Goal: Information Seeking & Learning: Learn about a topic

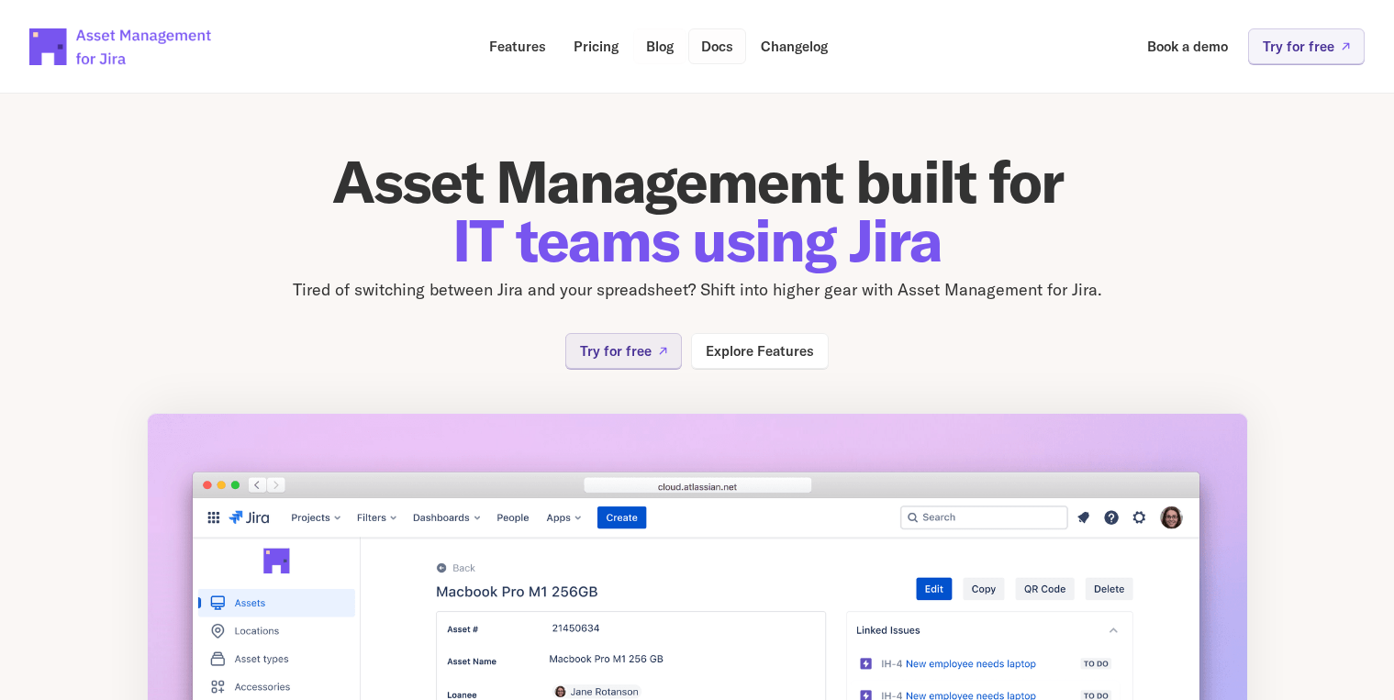
click at [709, 51] on p "Docs" at bounding box center [717, 46] width 32 height 14
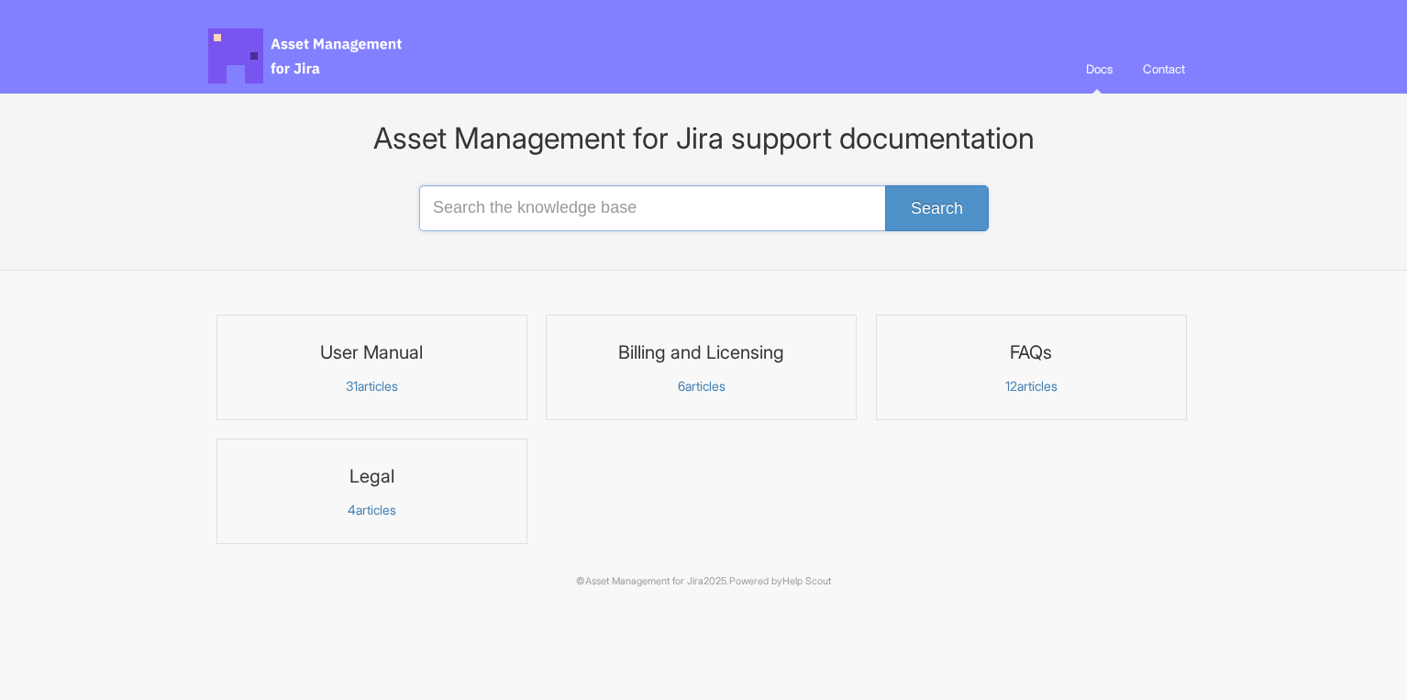
click at [511, 200] on input "Search the knowledge base" at bounding box center [703, 208] width 569 height 46
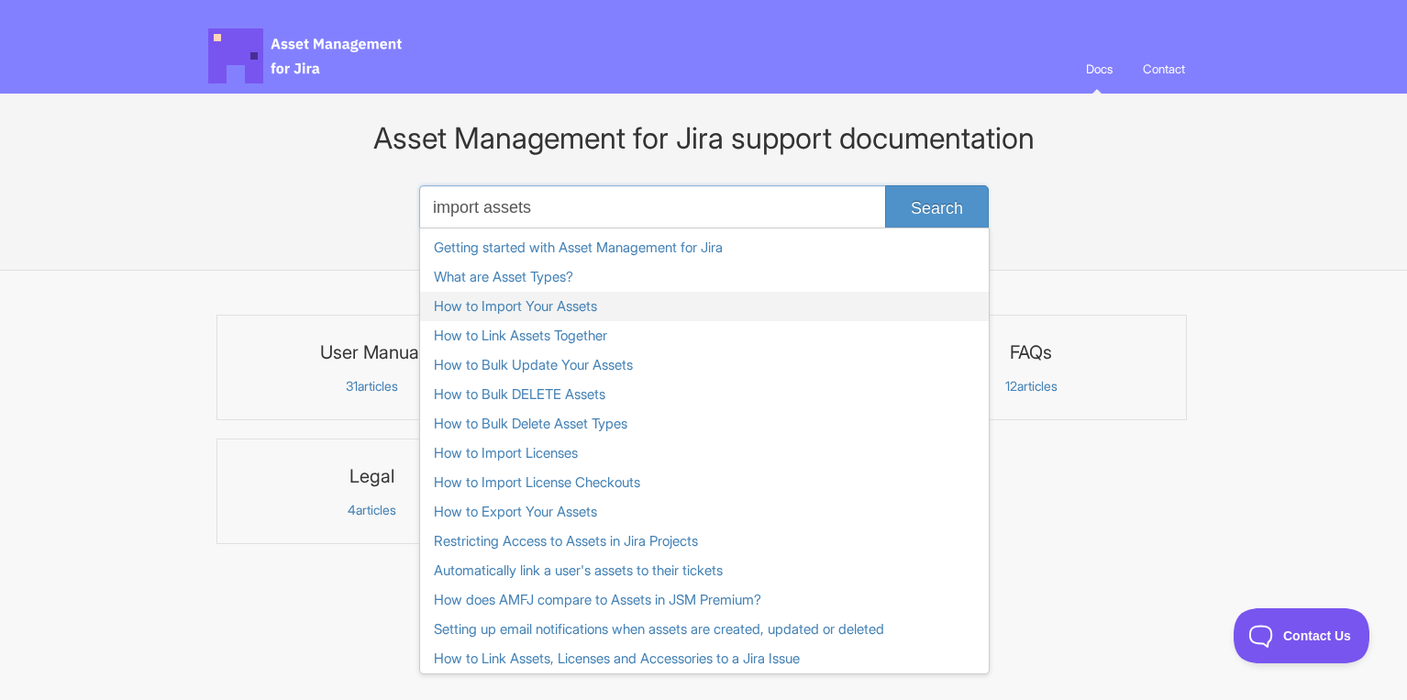
type input "import assets"
click at [495, 310] on link "How to Import Your Assets" at bounding box center [704, 306] width 569 height 29
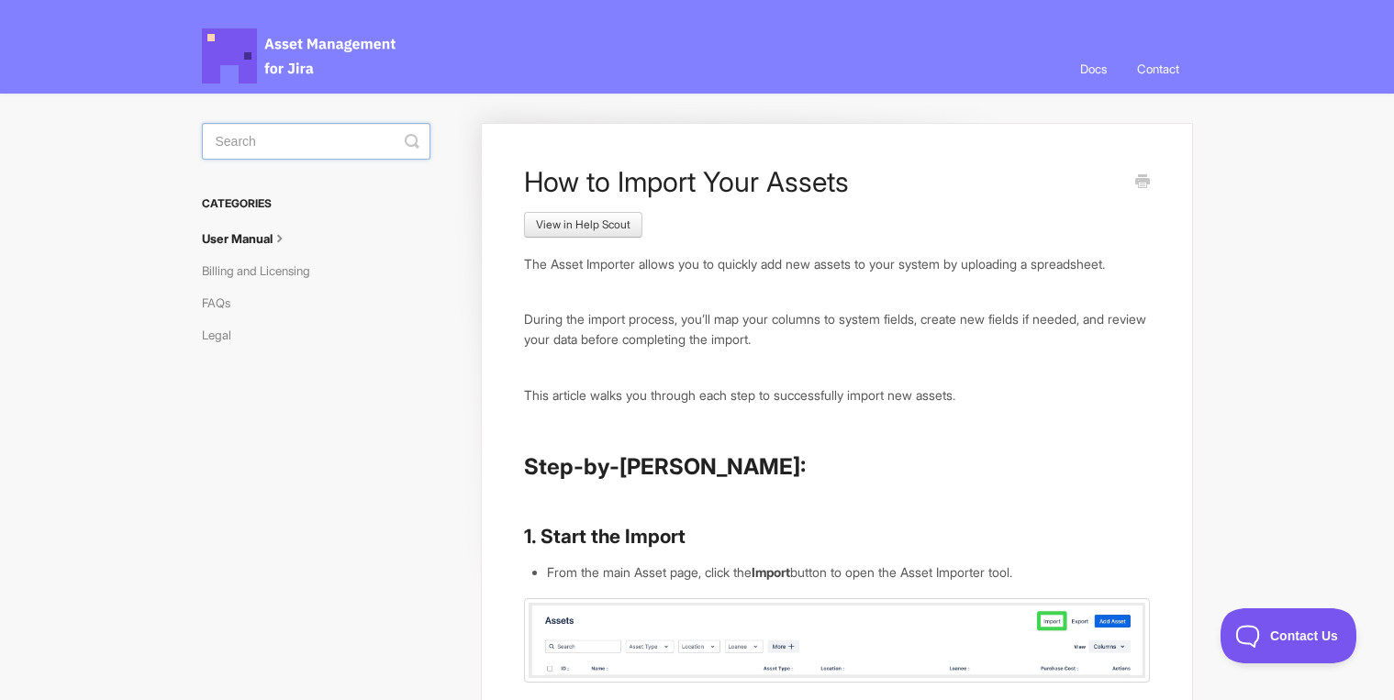
click at [284, 140] on input "Search" at bounding box center [316, 141] width 228 height 37
type input "import"
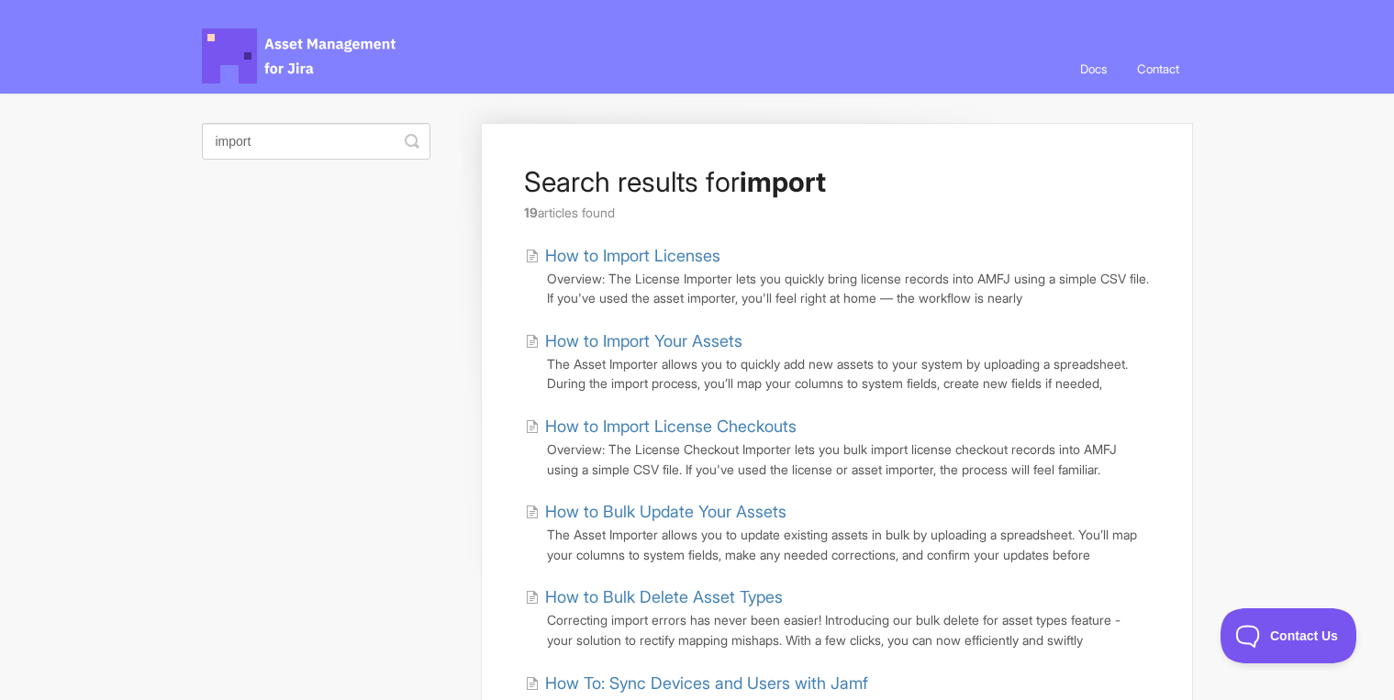
click at [594, 253] on link "How to Import Licenses" at bounding box center [622, 255] width 195 height 25
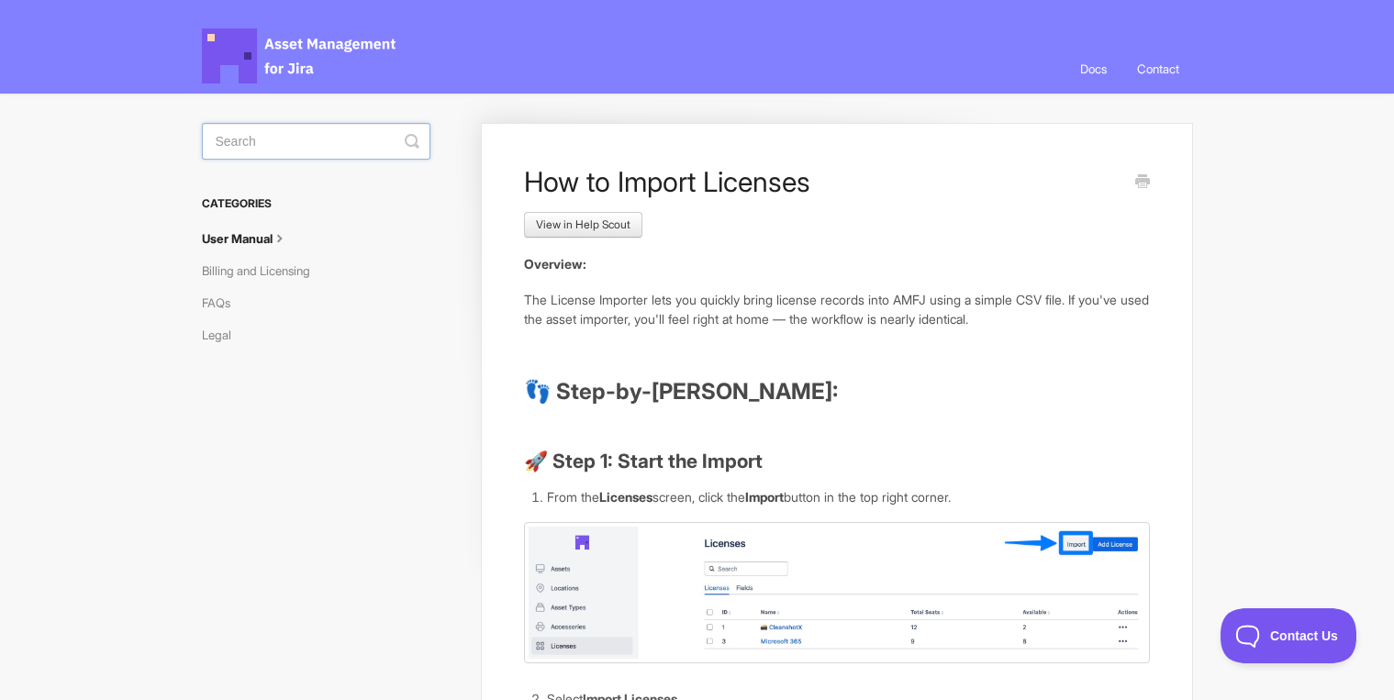
click at [248, 146] on input "Search" at bounding box center [316, 141] width 228 height 37
type input "import"
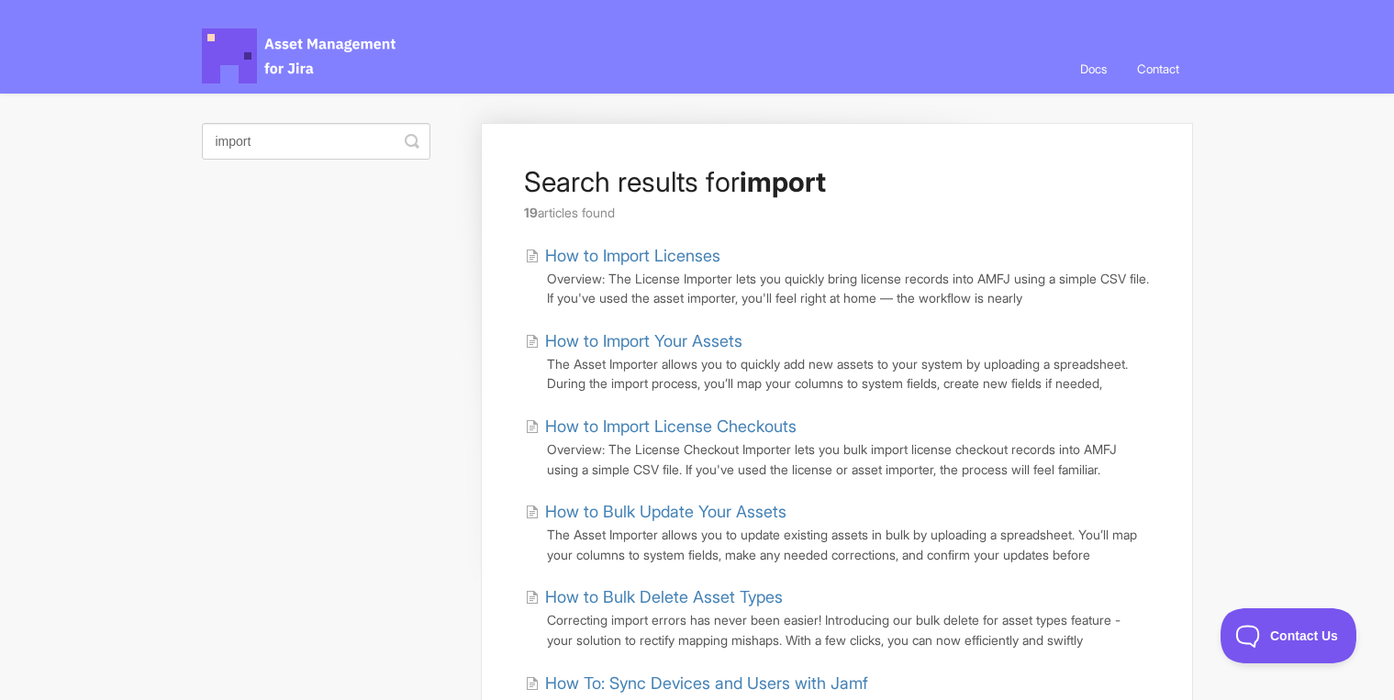
click at [621, 439] on link "How to Import License Checkouts" at bounding box center [661, 426] width 272 height 25
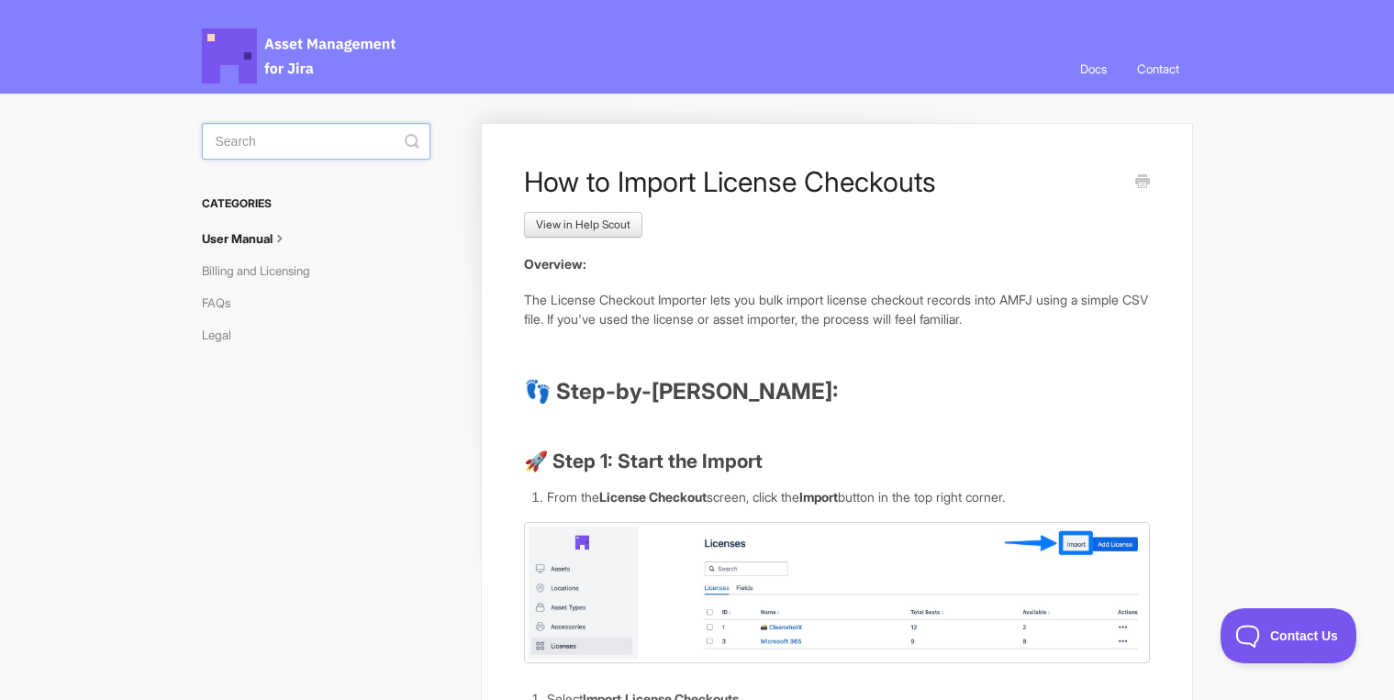
click at [245, 141] on input "Search" at bounding box center [316, 141] width 228 height 37
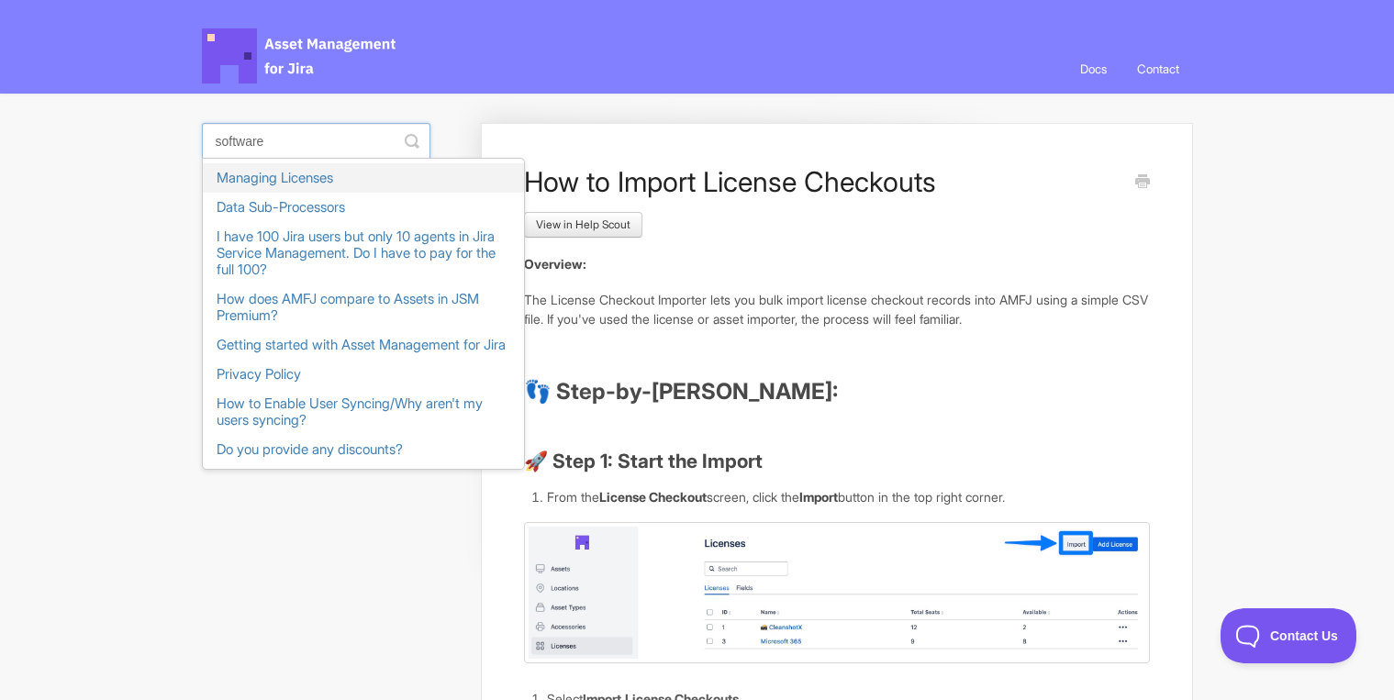
type input "software"
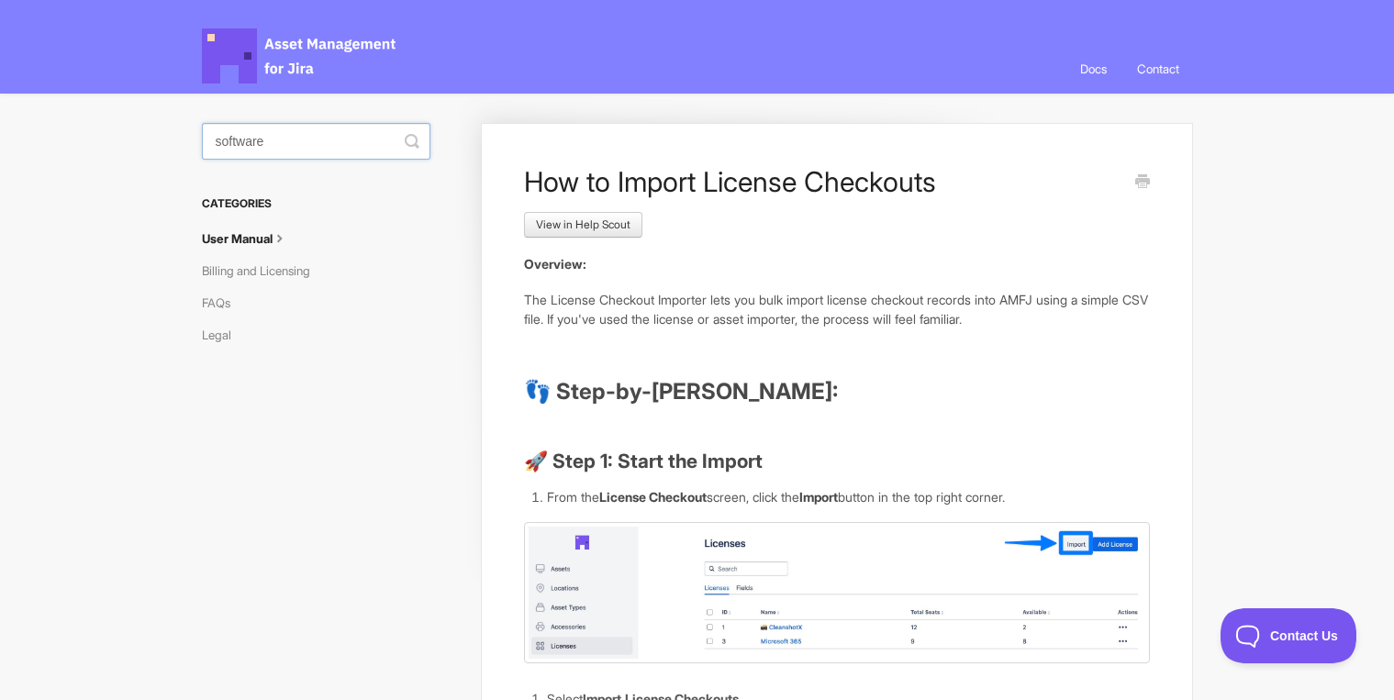
click at [303, 141] on input "software" at bounding box center [316, 141] width 228 height 37
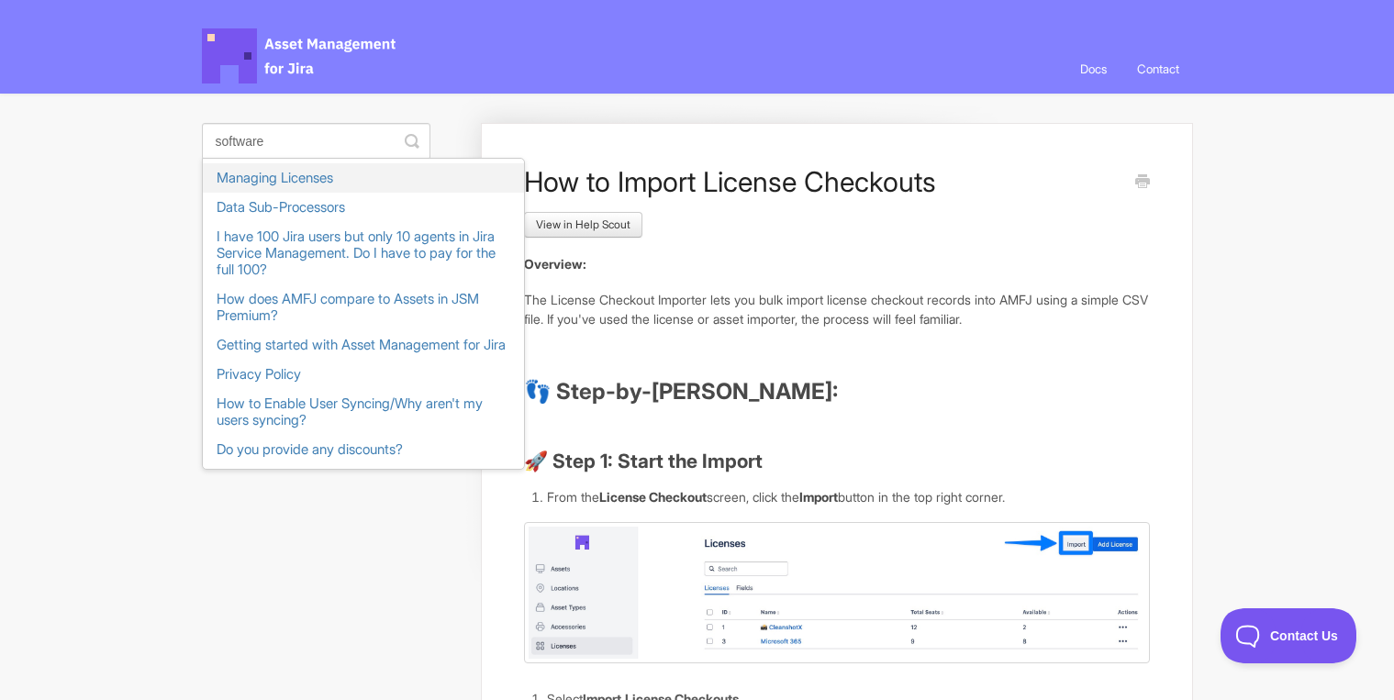
click at [297, 192] on link "Managing Licenses" at bounding box center [363, 177] width 321 height 29
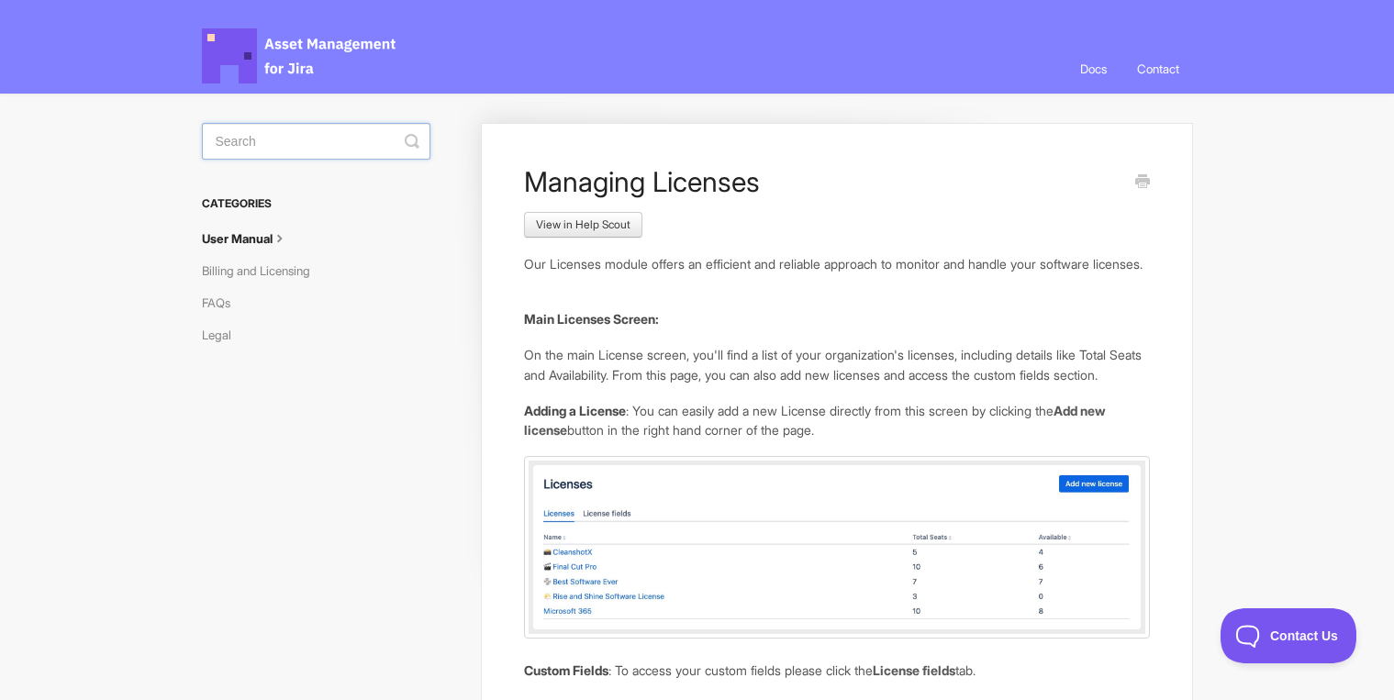
click at [291, 135] on input "Search" at bounding box center [316, 141] width 228 height 37
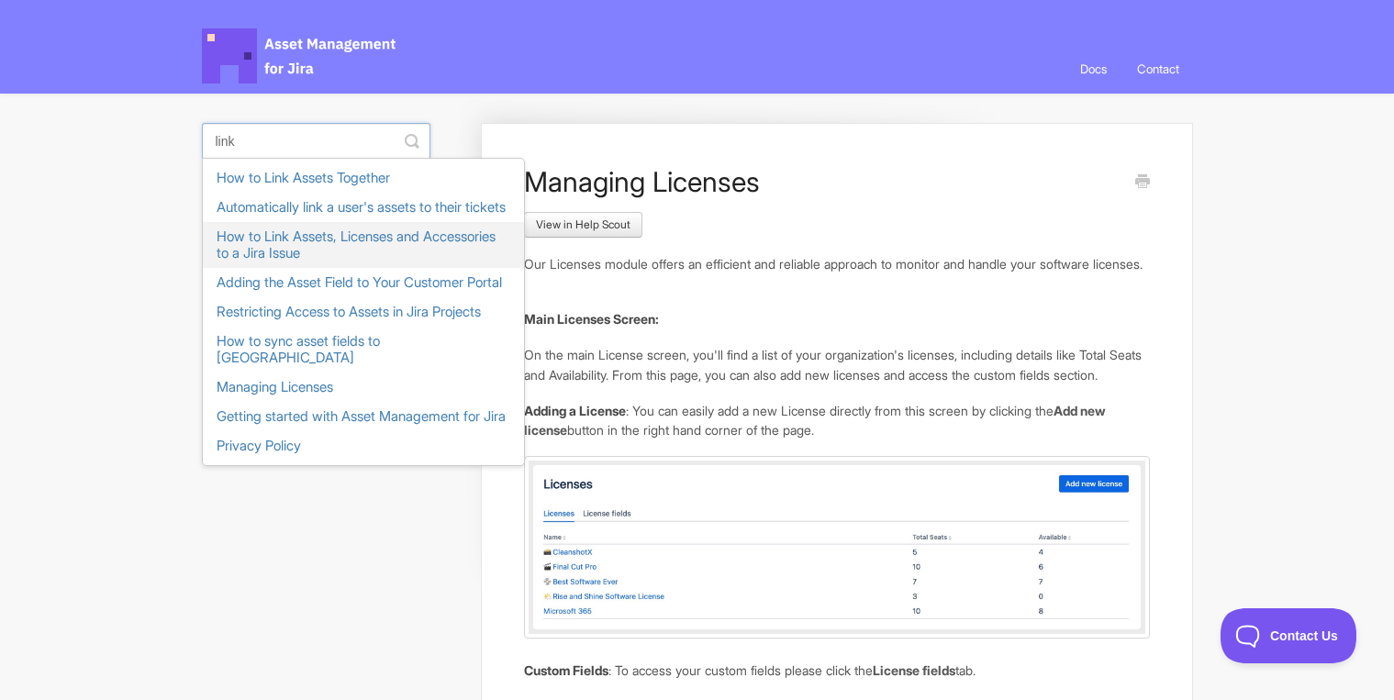
type input "link"
click at [269, 268] on link "How to Link Assets, Licenses and Accessories to a Jira Issue" at bounding box center [363, 245] width 321 height 46
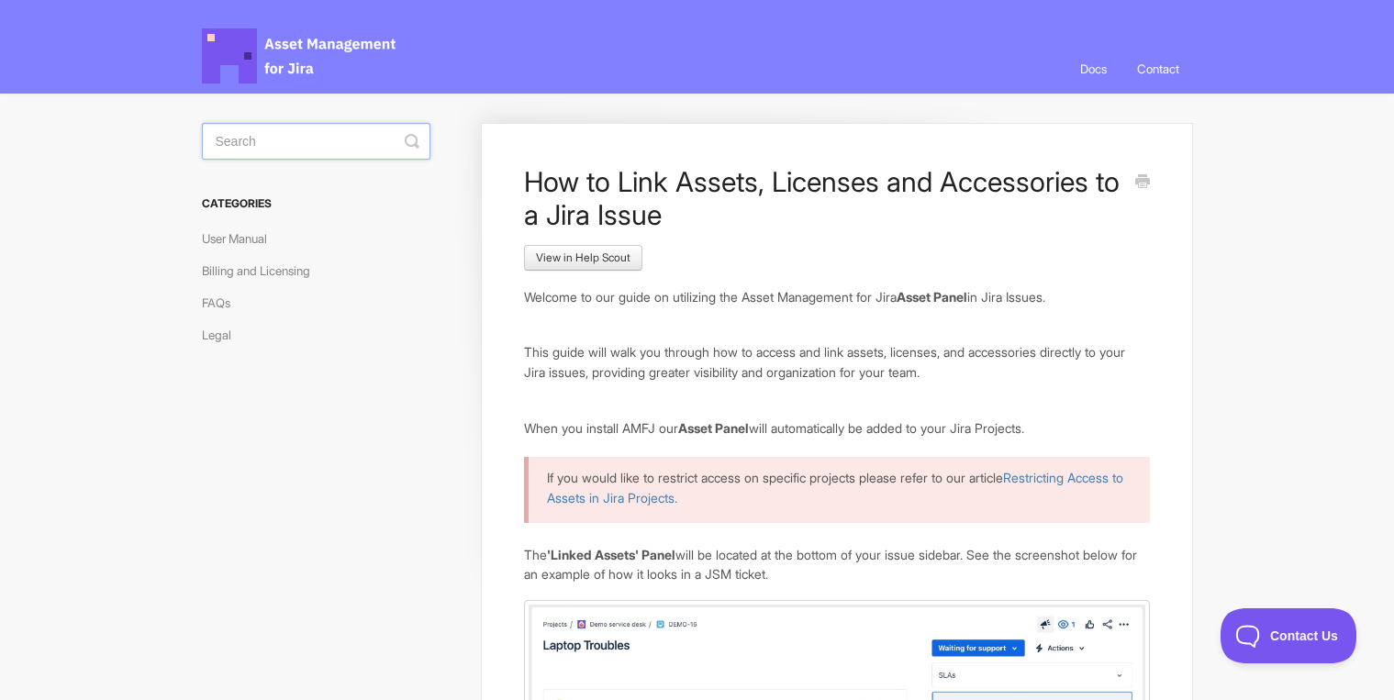
click at [338, 139] on input "Search" at bounding box center [316, 141] width 228 height 37
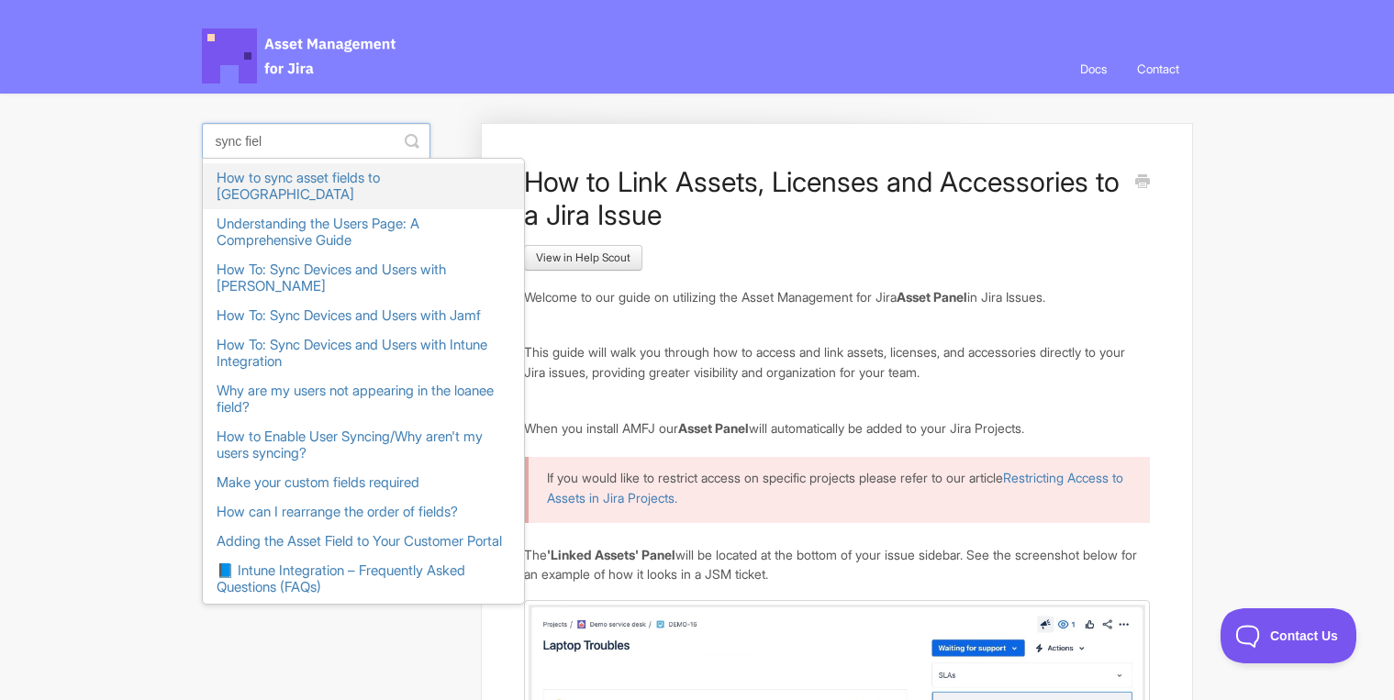
type input "sync fiel"
click at [291, 175] on link "How to sync asset fields to [GEOGRAPHIC_DATA]" at bounding box center [363, 186] width 321 height 46
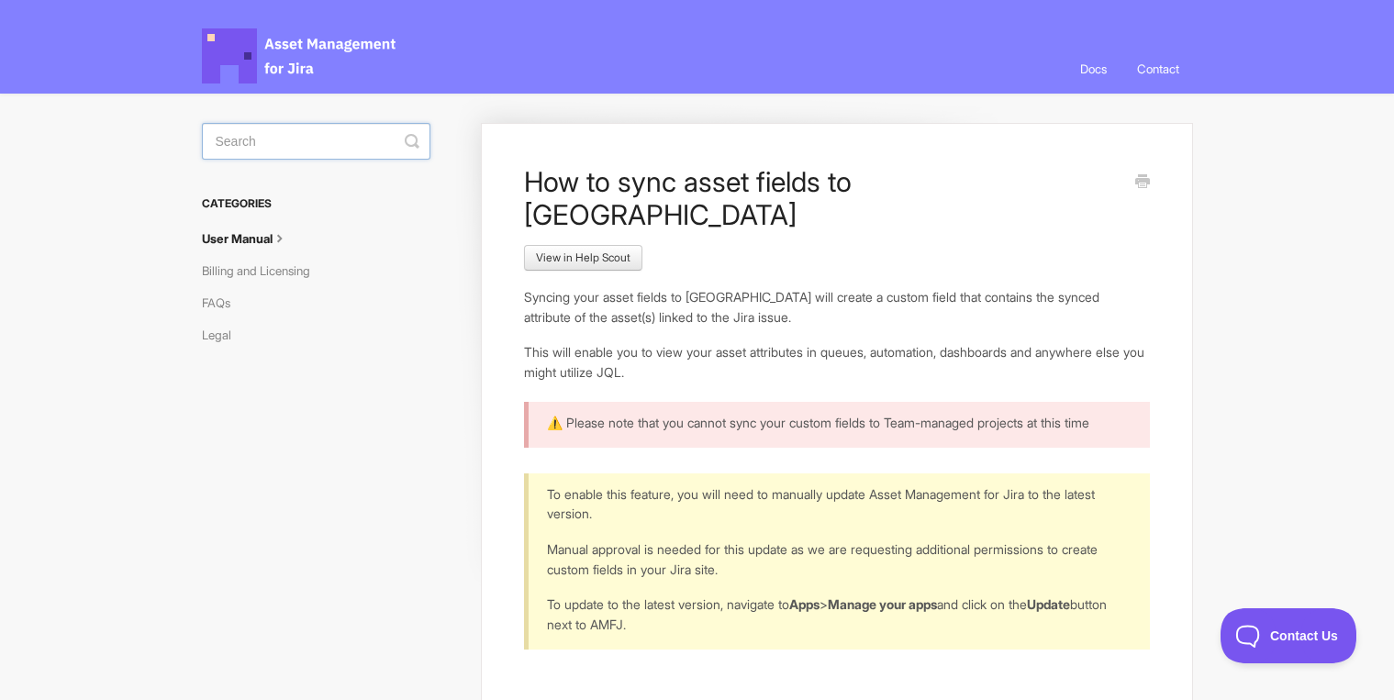
click at [313, 146] on input "Search" at bounding box center [316, 141] width 228 height 37
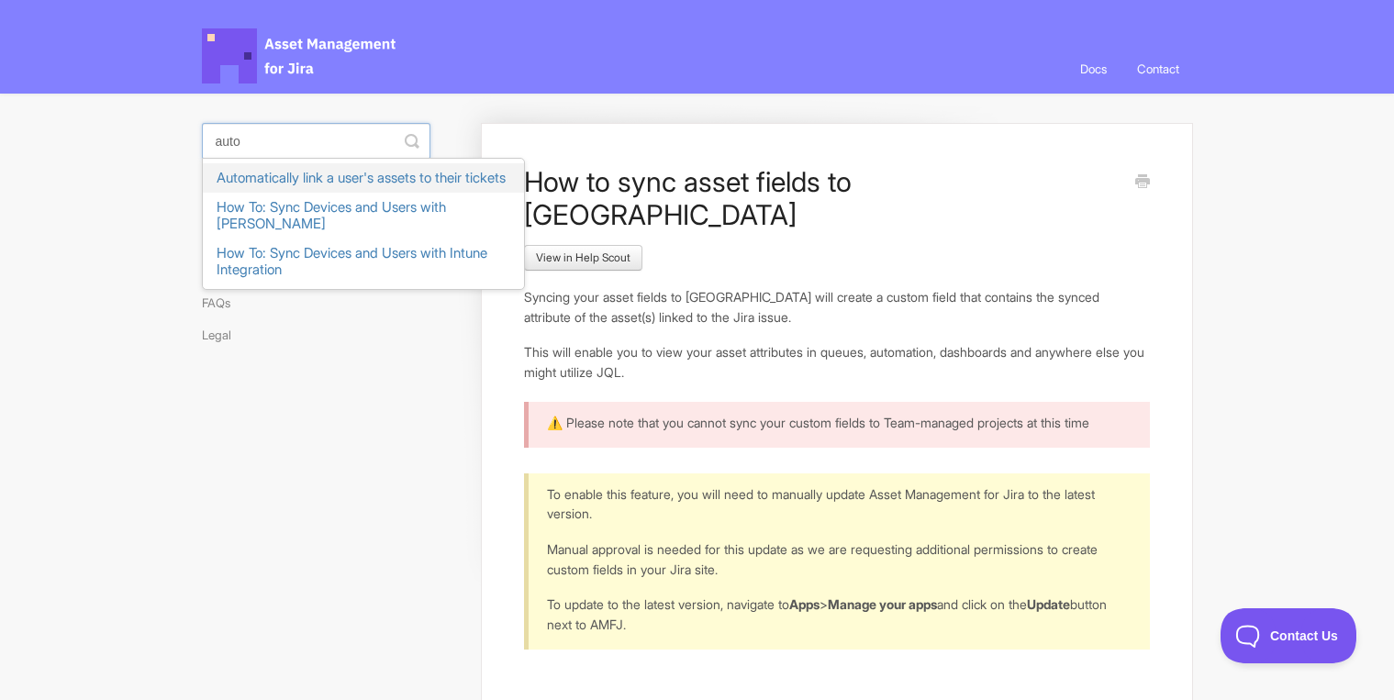
type input "auto"
click at [284, 183] on link "Automatically link a user's assets to their tickets" at bounding box center [363, 177] width 321 height 29
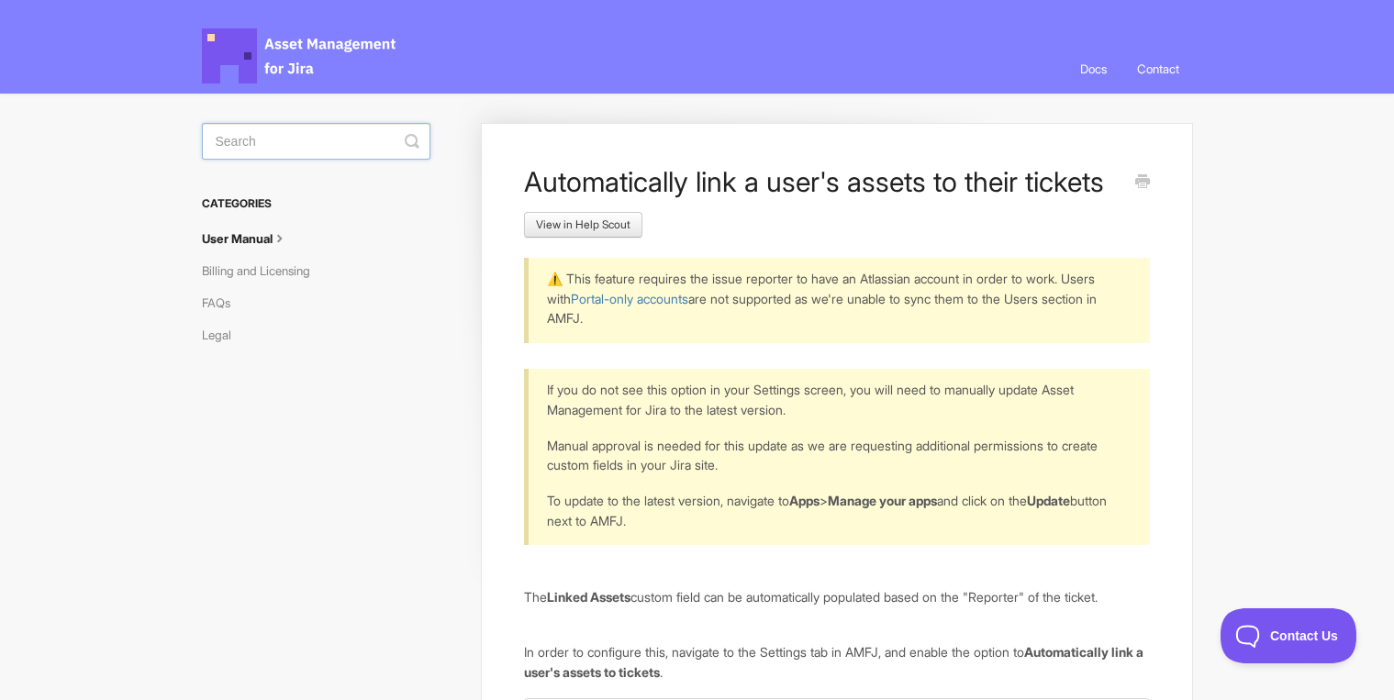
click at [269, 145] on input "Search" at bounding box center [316, 141] width 228 height 37
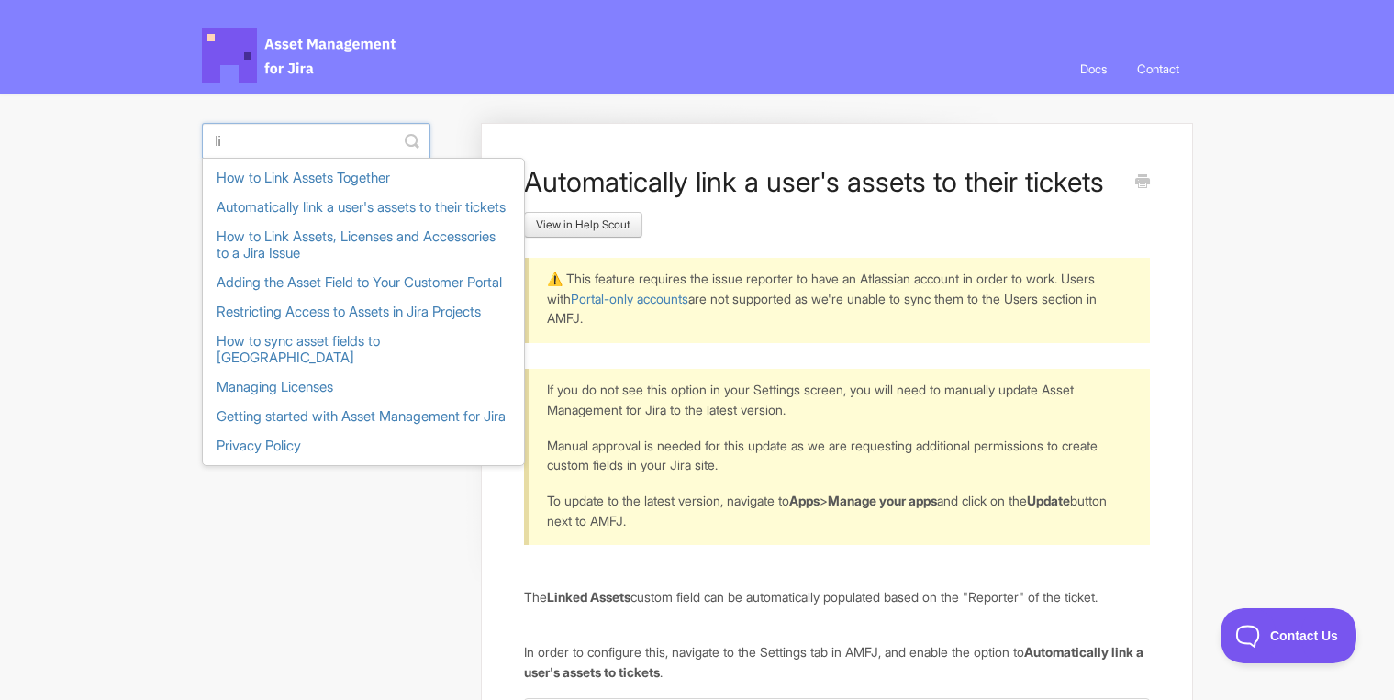
type input "l"
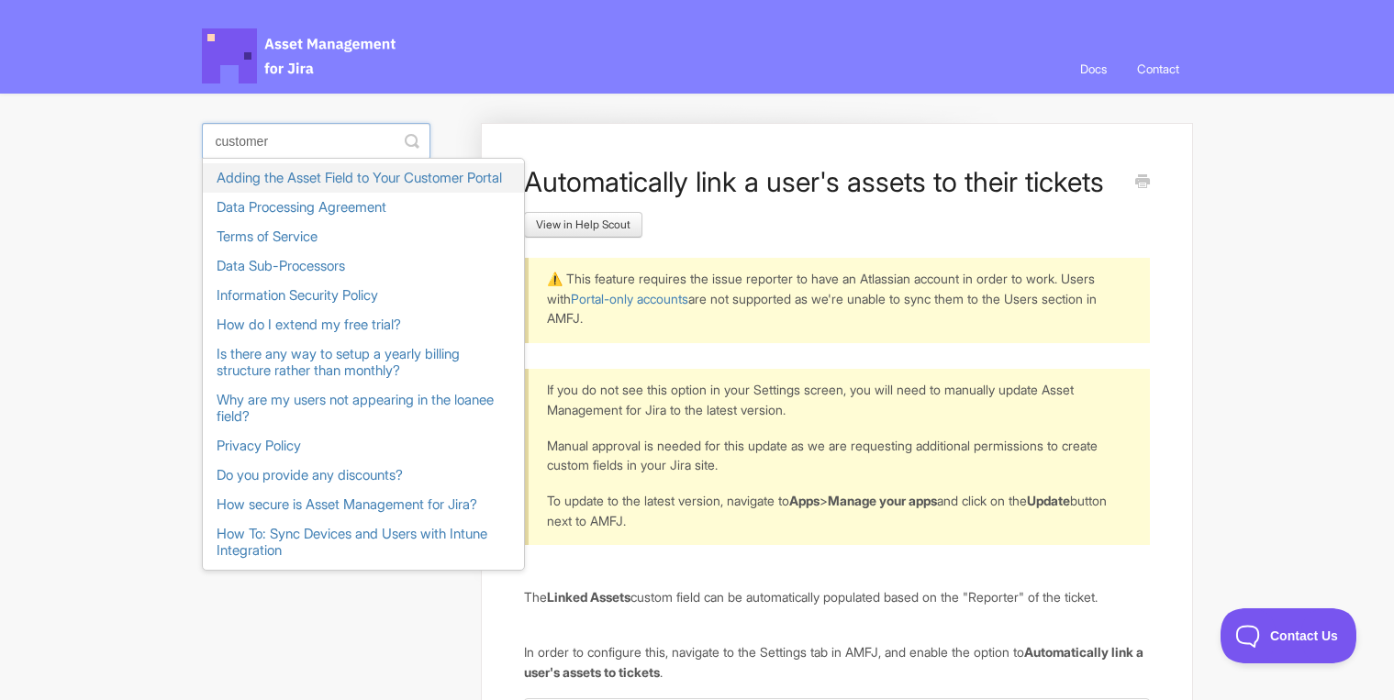
type input "customer"
click at [263, 175] on link "Adding the Asset Field to Your Customer Portal" at bounding box center [363, 177] width 321 height 29
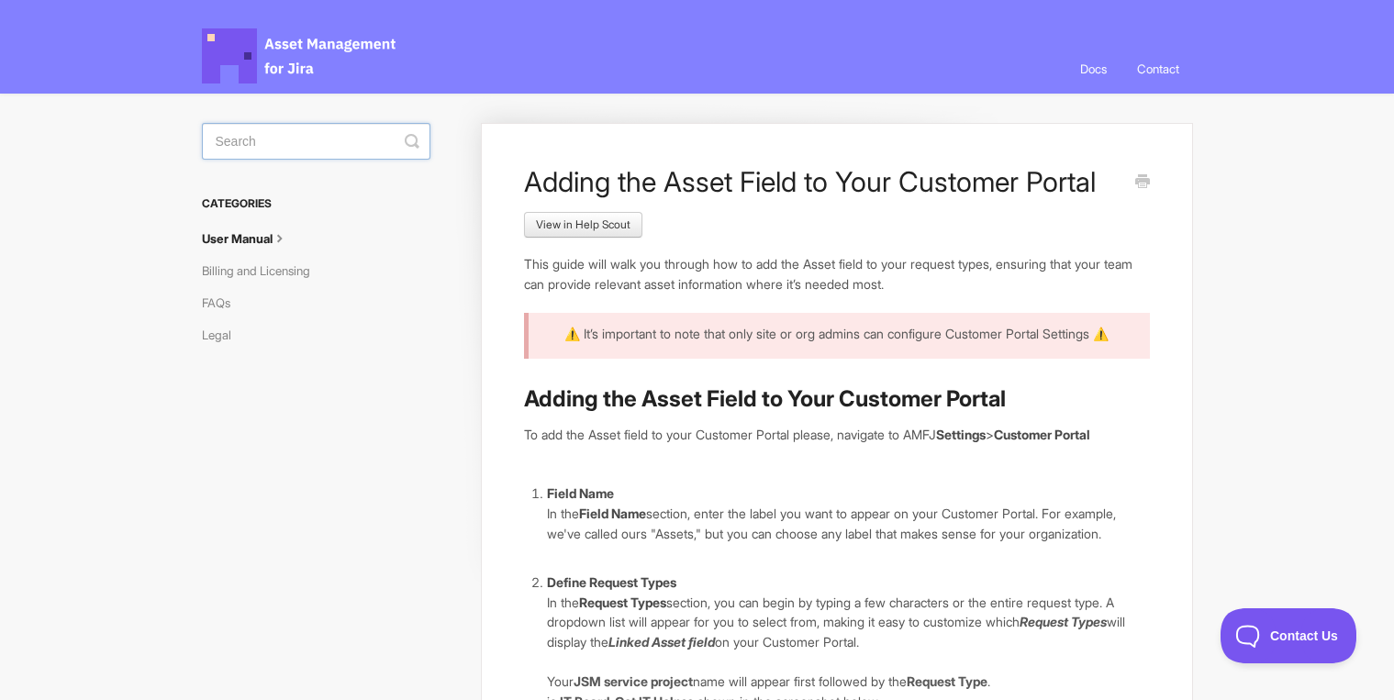
click at [304, 150] on input "Search" at bounding box center [316, 141] width 228 height 37
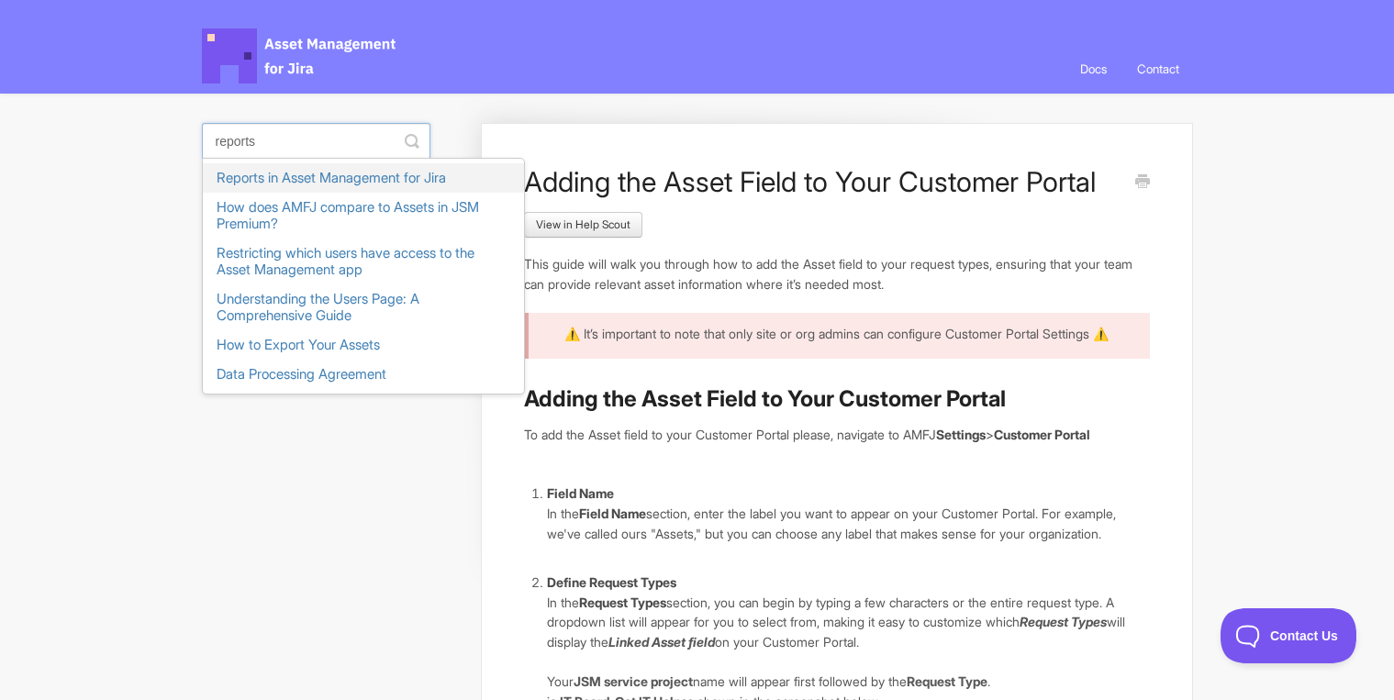
type input "reports"
click at [306, 170] on link "Reports in Asset Management for Jira" at bounding box center [363, 177] width 321 height 29
